Goal: Understand process/instructions

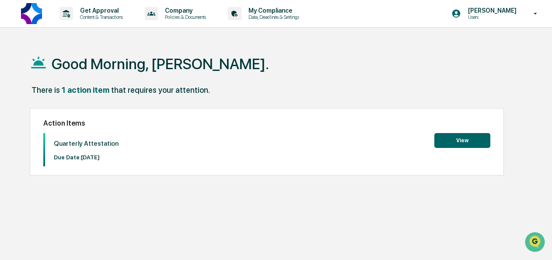
click at [456, 141] on button "View" at bounding box center [462, 140] width 56 height 15
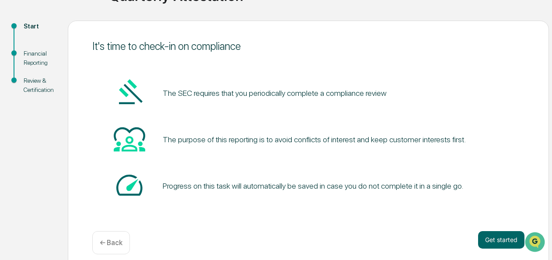
scroll to position [93, 0]
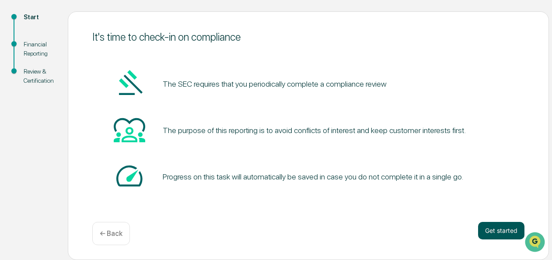
click at [490, 226] on button "Get started" at bounding box center [501, 231] width 46 height 18
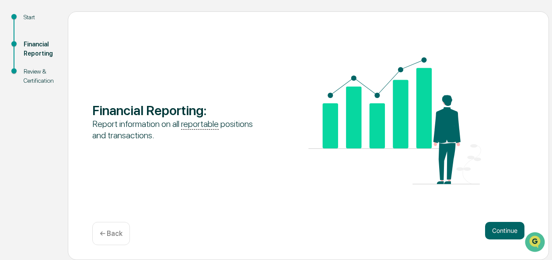
click at [494, 221] on div "Financial Reporting : Report information on all reportable positions and transa…" at bounding box center [308, 135] width 481 height 249
click at [494, 224] on button "Continue" at bounding box center [504, 231] width 39 height 18
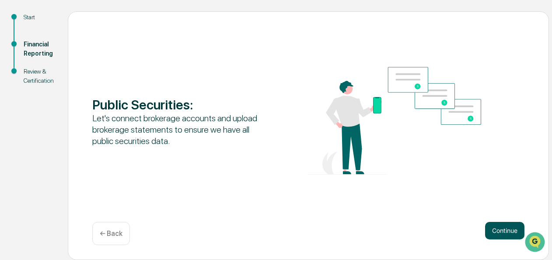
click at [496, 230] on button "Continue" at bounding box center [504, 231] width 39 height 18
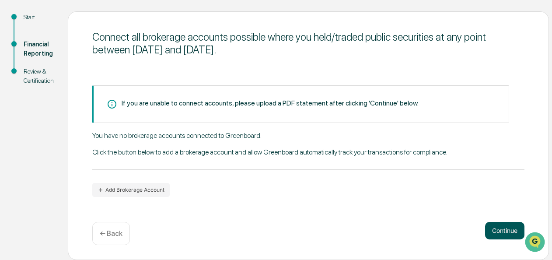
click at [487, 223] on button "Continue" at bounding box center [504, 231] width 39 height 18
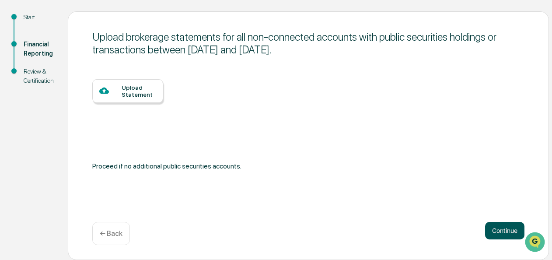
click at [487, 223] on button "Continue" at bounding box center [504, 231] width 39 height 18
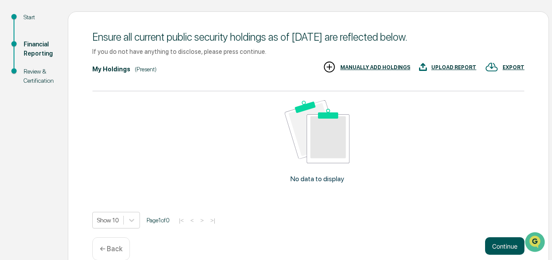
click at [492, 240] on button "Continue" at bounding box center [504, 246] width 39 height 18
